Goal: Task Accomplishment & Management: Manage account settings

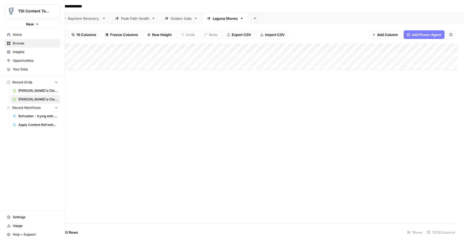
click at [25, 233] on span "Help + Support" at bounding box center [35, 234] width 45 height 5
click at [22, 217] on span "Settings" at bounding box center [35, 217] width 45 height 5
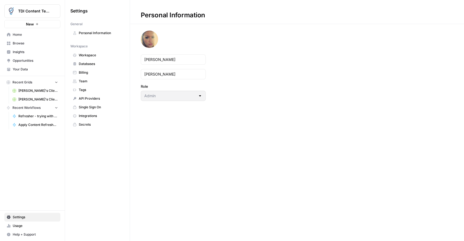
click at [87, 81] on span "Team" at bounding box center [100, 81] width 43 height 5
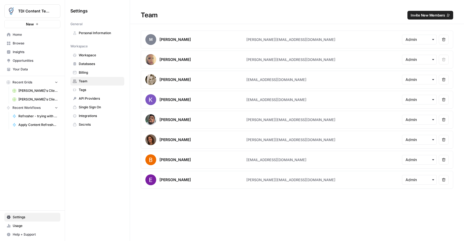
click at [433, 15] on span "Invite New Members" at bounding box center [428, 14] width 34 height 5
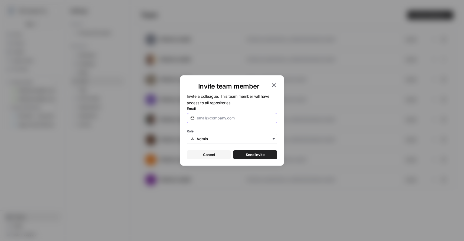
click at [207, 119] on input "Email" at bounding box center [235, 117] width 77 height 5
type input "[PERSON_NAME][EMAIL_ADDRESS][DOMAIN_NAME]"
click at [254, 152] on span "Send invite" at bounding box center [255, 154] width 19 height 5
